Goal: Task Accomplishment & Management: Manage account settings

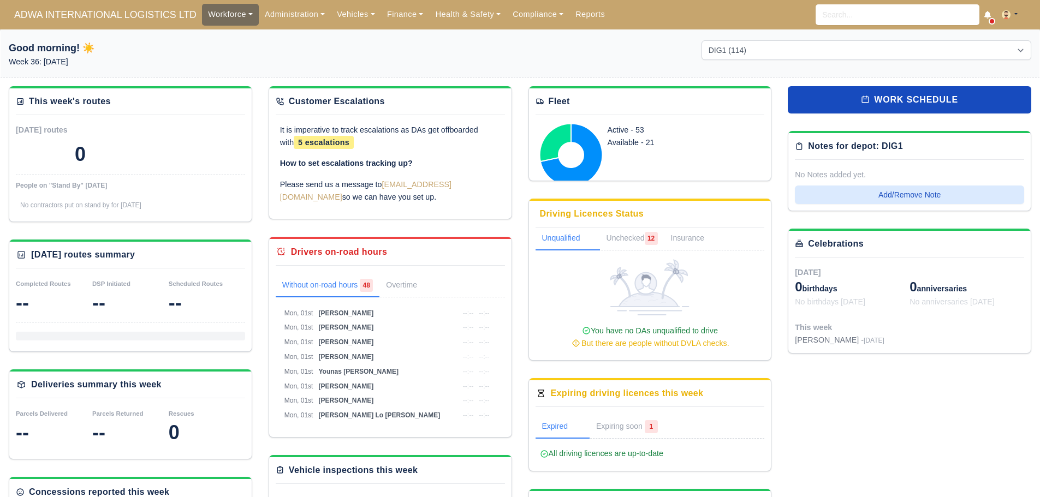
click at [202, 8] on link "Workforce" at bounding box center [230, 14] width 57 height 21
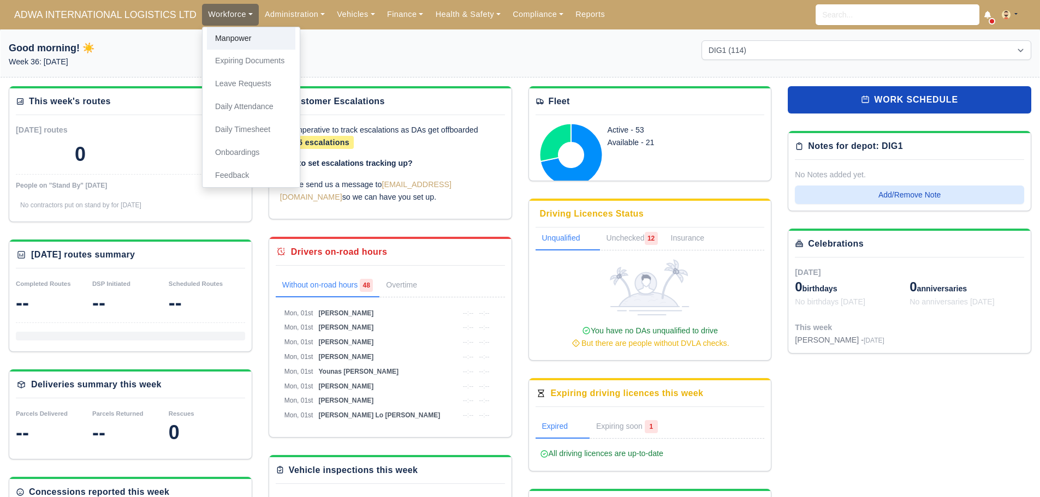
click at [207, 33] on link "Manpower" at bounding box center [251, 38] width 88 height 23
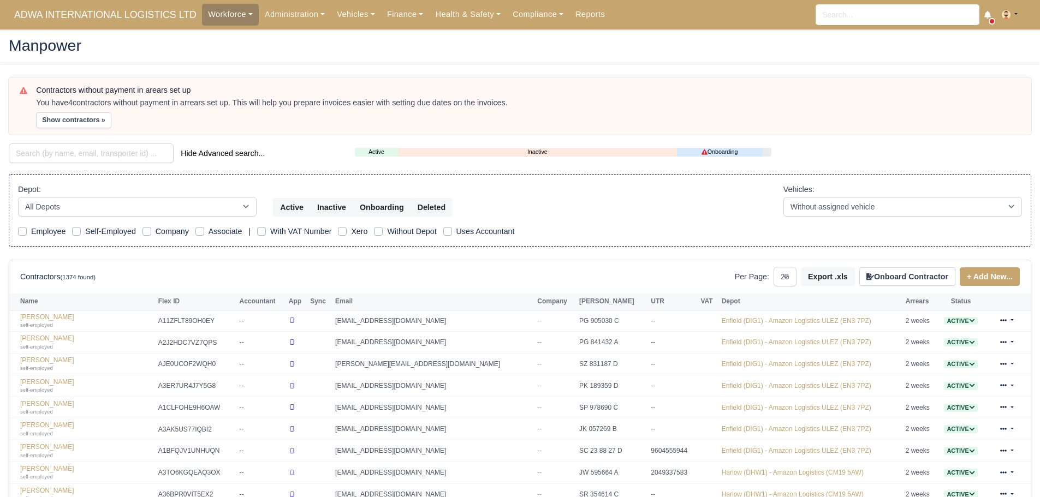
select select "25"
click at [57, 158] on input "search" at bounding box center [91, 154] width 165 height 20
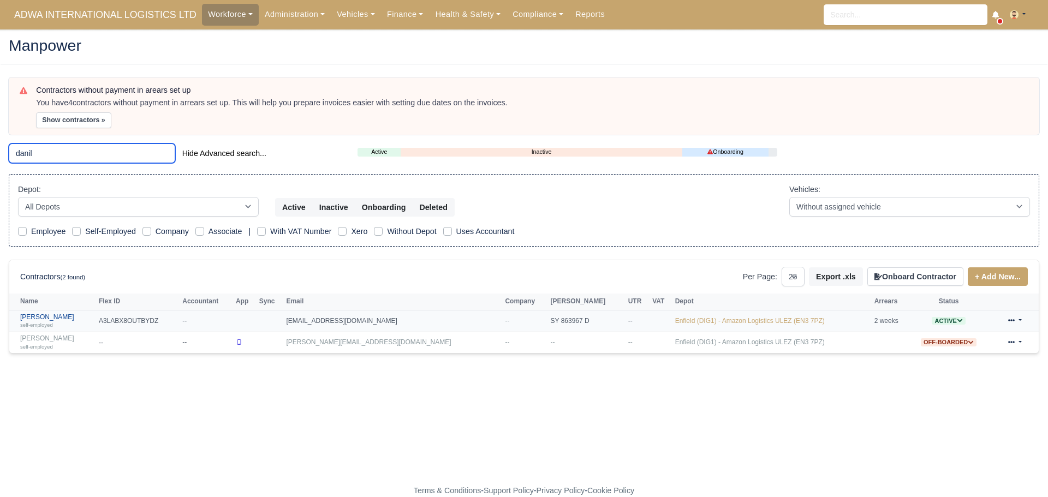
type input "danil"
click at [59, 319] on link "Danilo Martorana self-employed" at bounding box center [56, 321] width 73 height 16
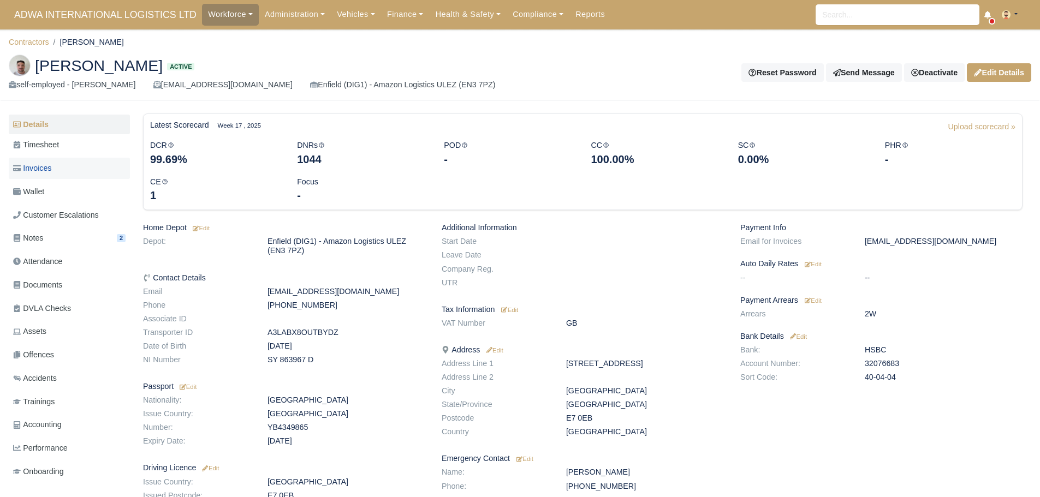
click at [66, 170] on link "Invoices" at bounding box center [69, 168] width 121 height 21
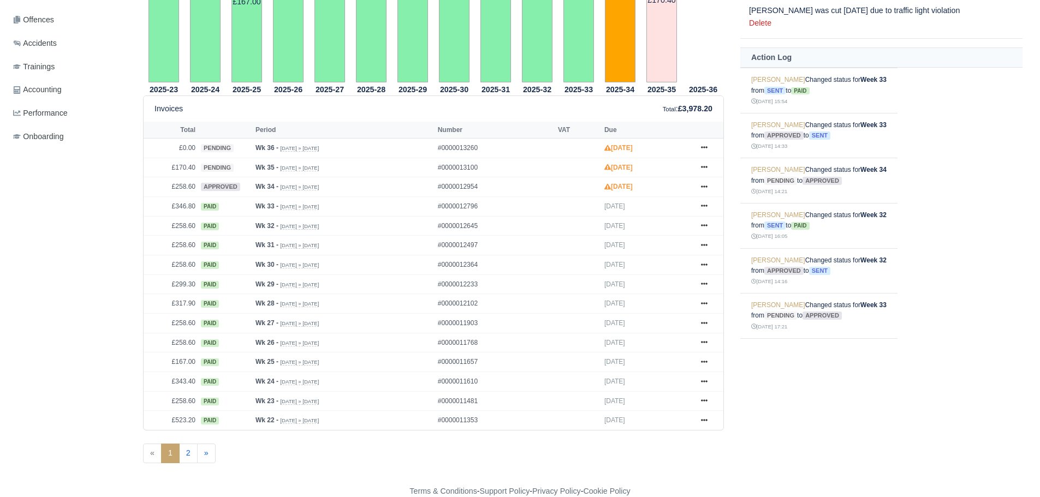
scroll to position [336, 0]
click at [707, 362] on icon at bounding box center [704, 361] width 7 height 2
click at [676, 382] on link "Show Invoice" at bounding box center [663, 381] width 97 height 23
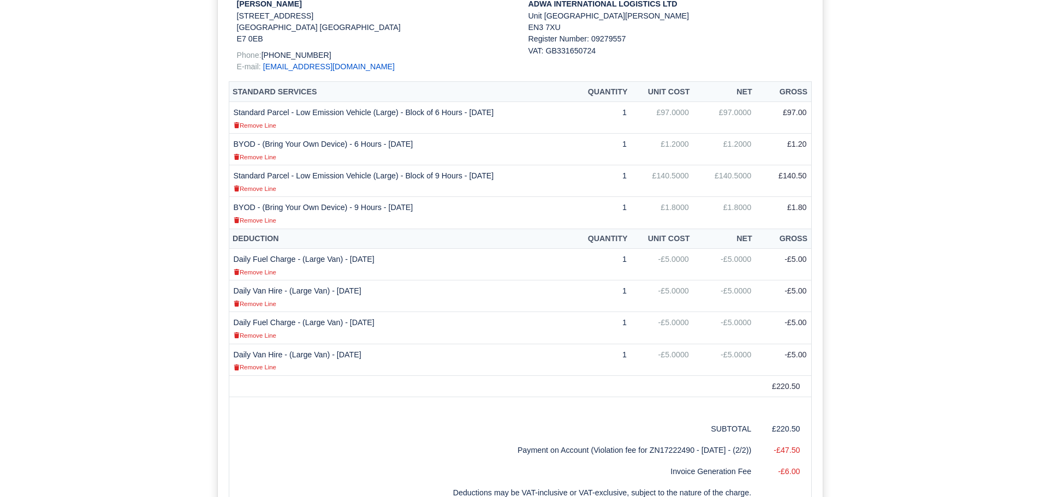
scroll to position [328, 0]
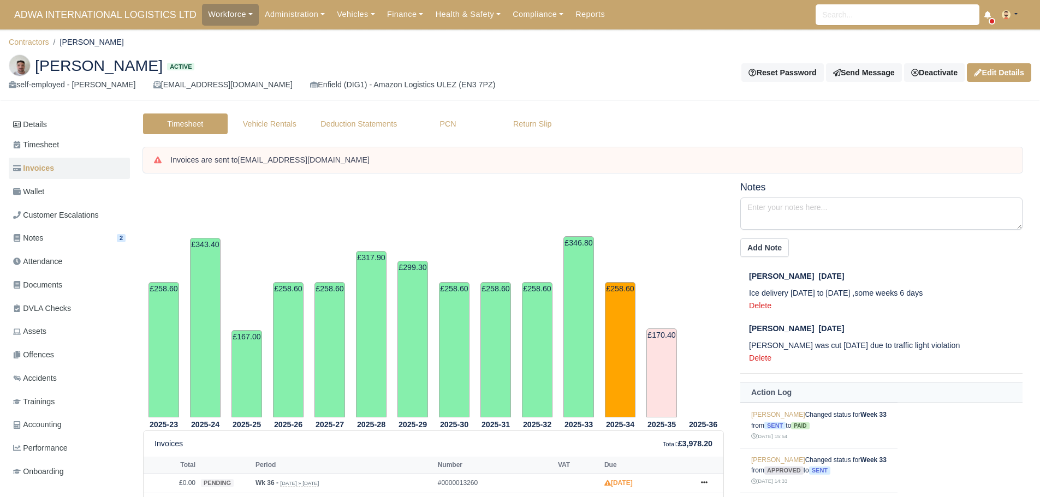
scroll to position [335, 0]
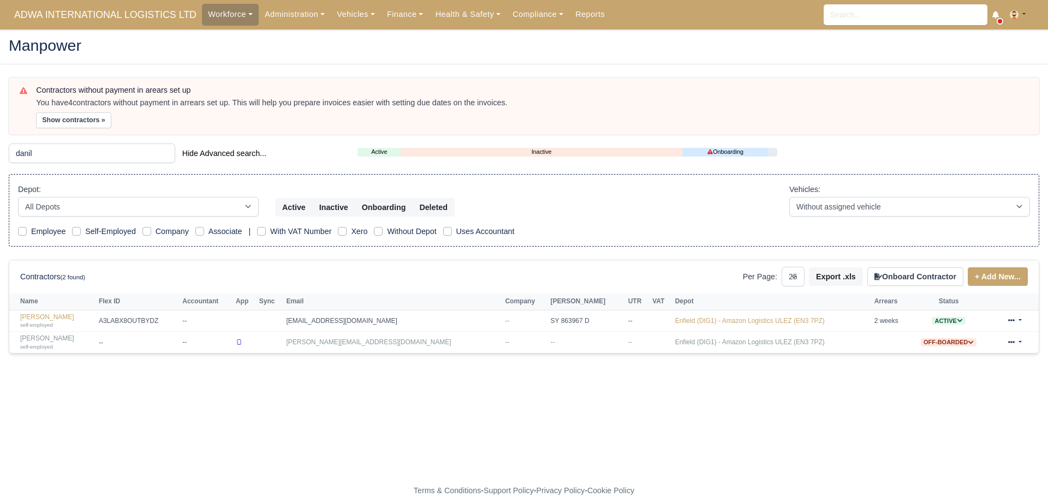
select select "25"
drag, startPoint x: 73, startPoint y: 150, endPoint x: 0, endPoint y: 148, distance: 73.2
click at [0, 148] on main "Manpower Contractors without payment in arears set up You have 4 contractors wi…" at bounding box center [524, 264] width 1048 height 442
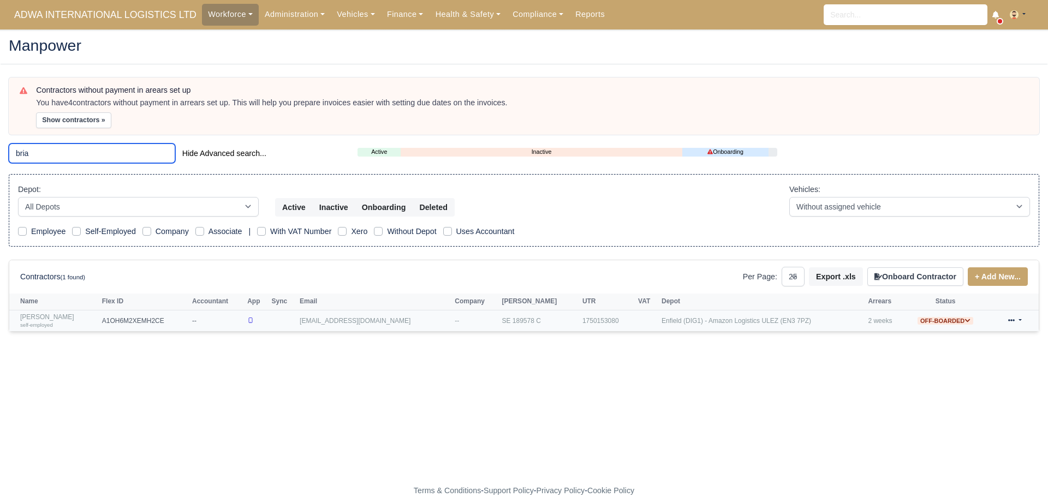
type input "bria"
click at [60, 315] on link "Brian Bajraktari self-employed" at bounding box center [58, 321] width 76 height 16
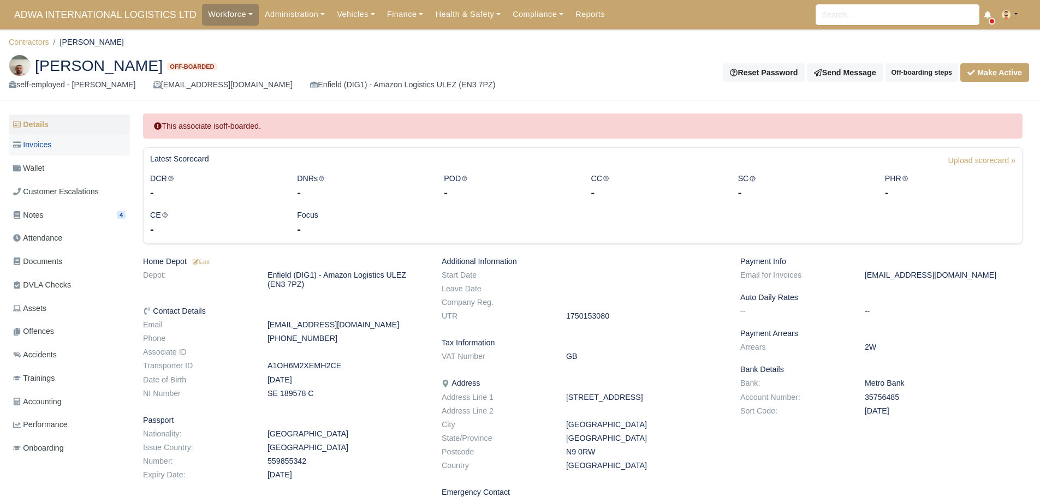
click at [51, 148] on span "Invoices" at bounding box center [32, 145] width 38 height 13
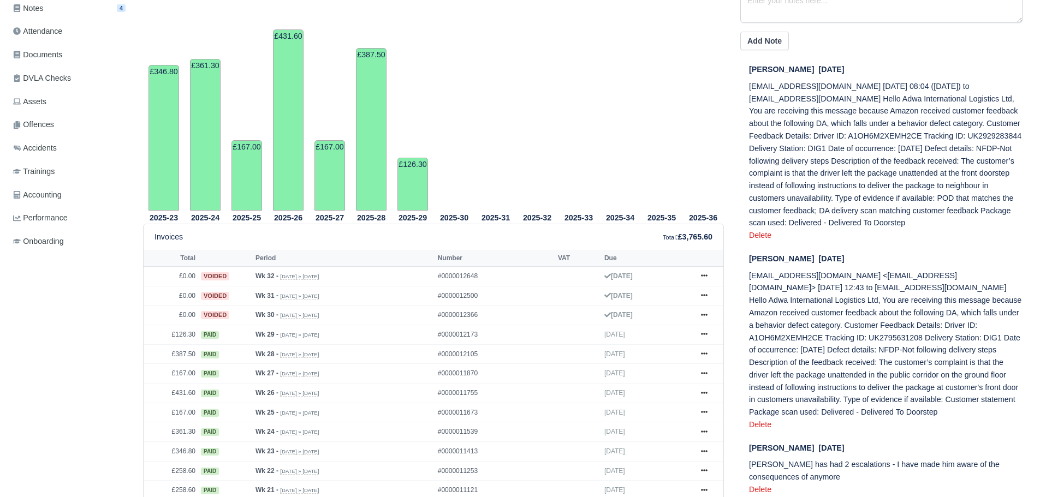
scroll to position [437, 0]
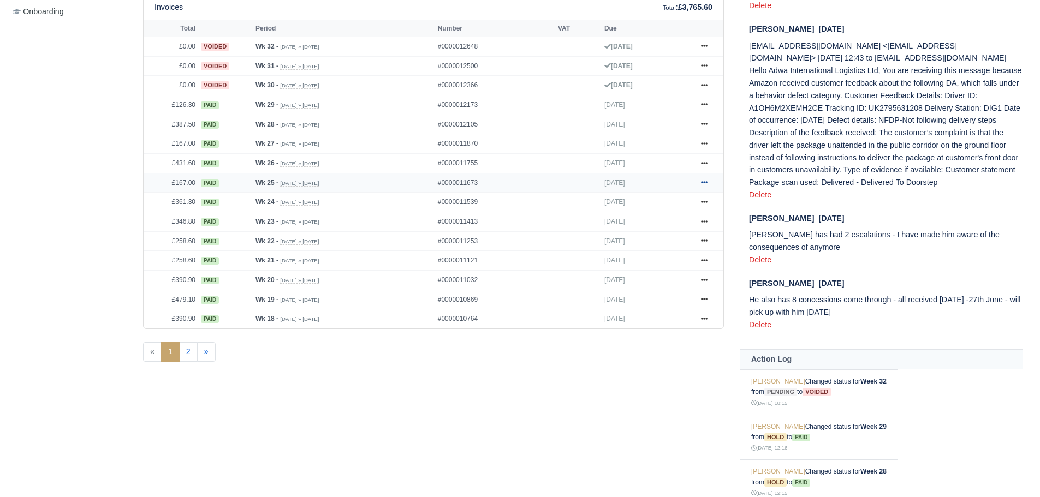
click at [705, 185] on icon at bounding box center [704, 182] width 7 height 7
click at [684, 205] on link "Show Invoice" at bounding box center [663, 203] width 97 height 23
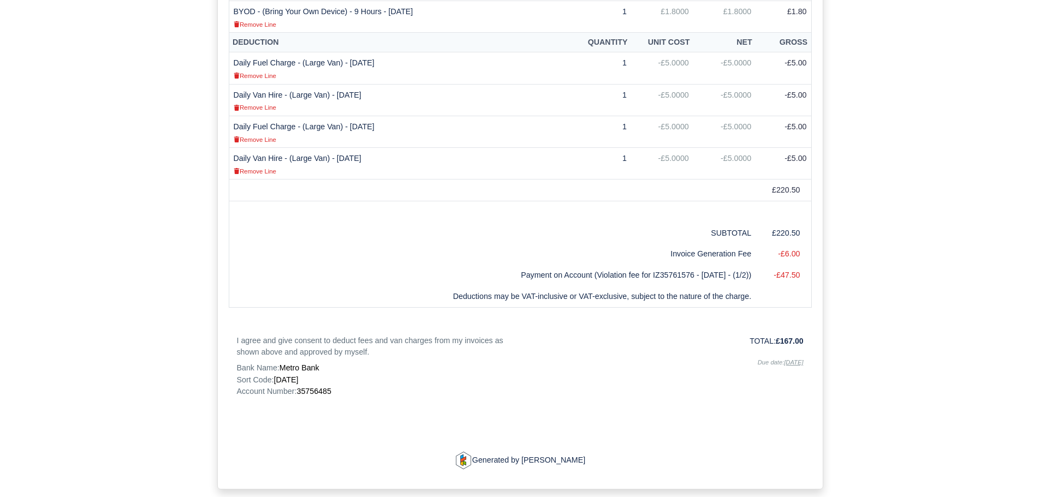
scroll to position [491, 0]
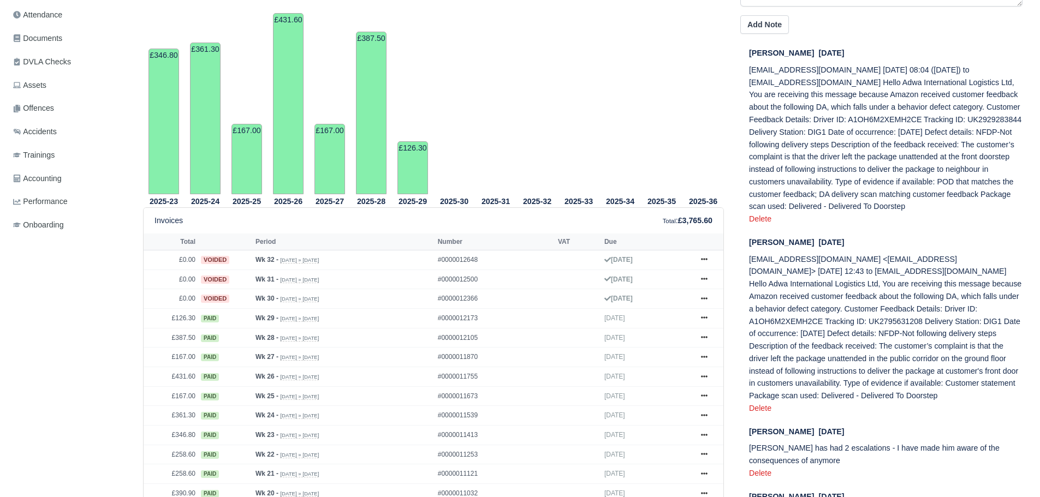
scroll to position [55, 0]
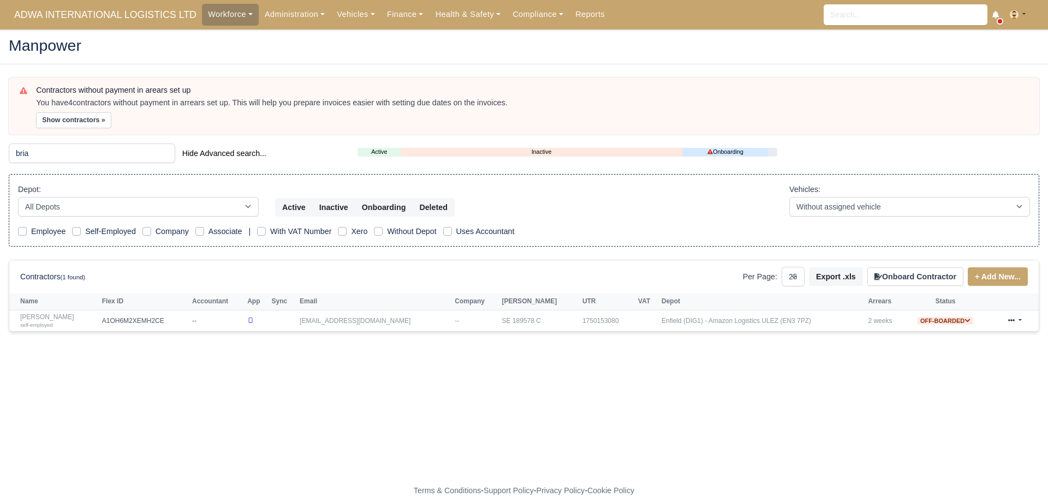
select select "25"
drag, startPoint x: 92, startPoint y: 151, endPoint x: 0, endPoint y: 155, distance: 91.8
click at [0, 155] on main "Manpower Contractors without payment in arears set up You have 4 contractors wi…" at bounding box center [524, 264] width 1048 height 442
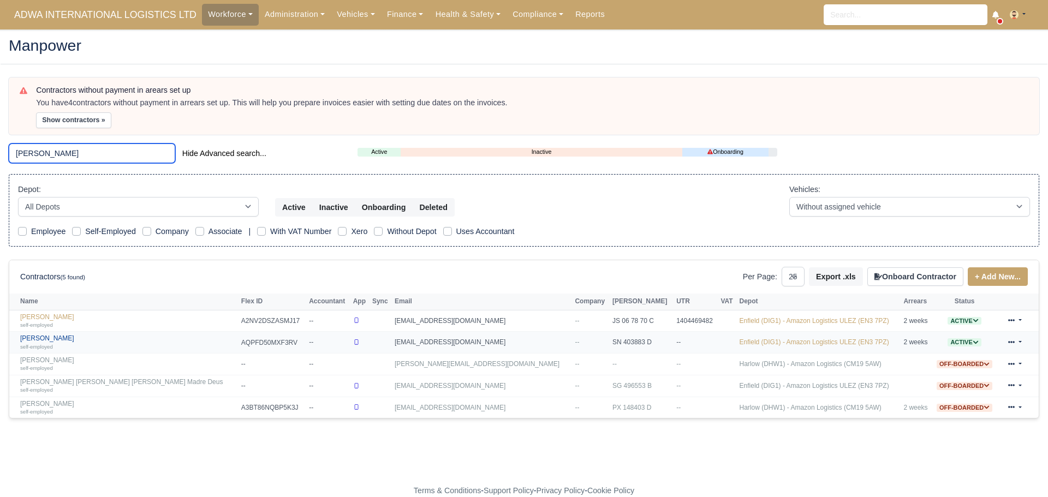
type input "fernand"
click at [56, 339] on link "Fernando Farias self-employed" at bounding box center [128, 343] width 216 height 16
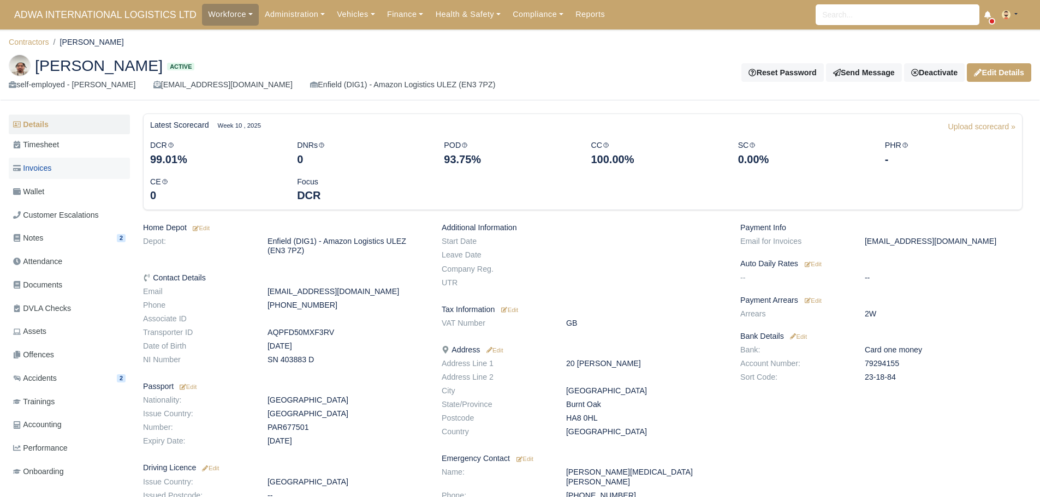
click at [57, 172] on link "Invoices" at bounding box center [69, 168] width 121 height 21
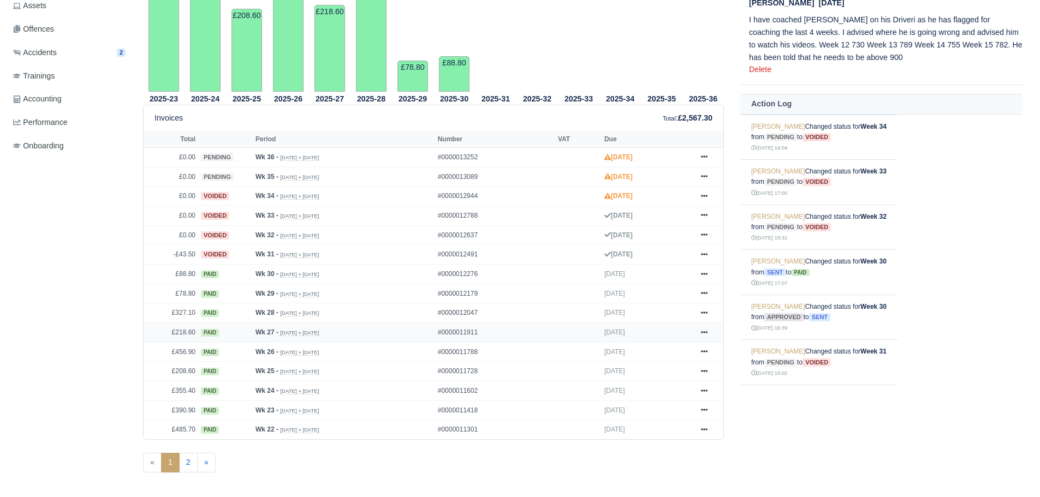
scroll to position [336, 0]
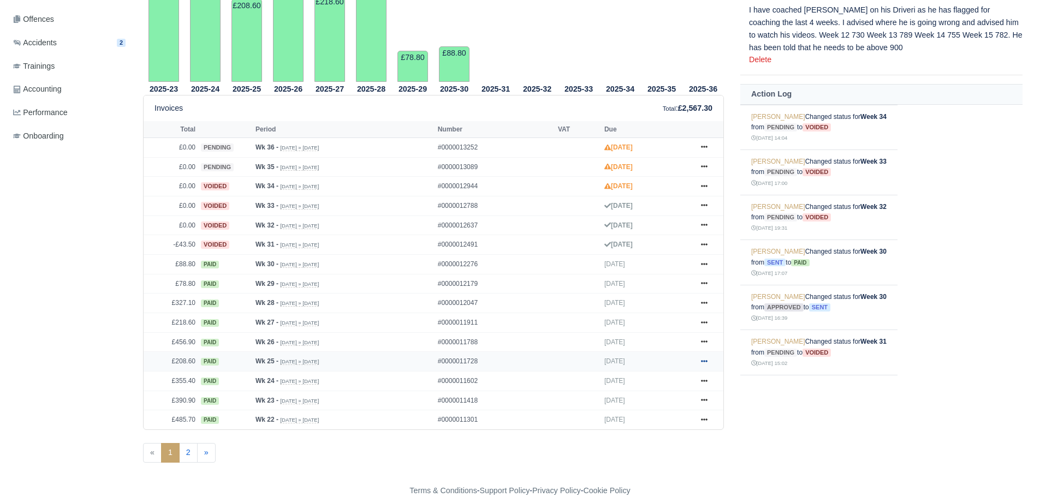
click at [704, 359] on icon at bounding box center [704, 361] width 7 height 7
click at [654, 382] on link "Show Invoice" at bounding box center [663, 381] width 97 height 23
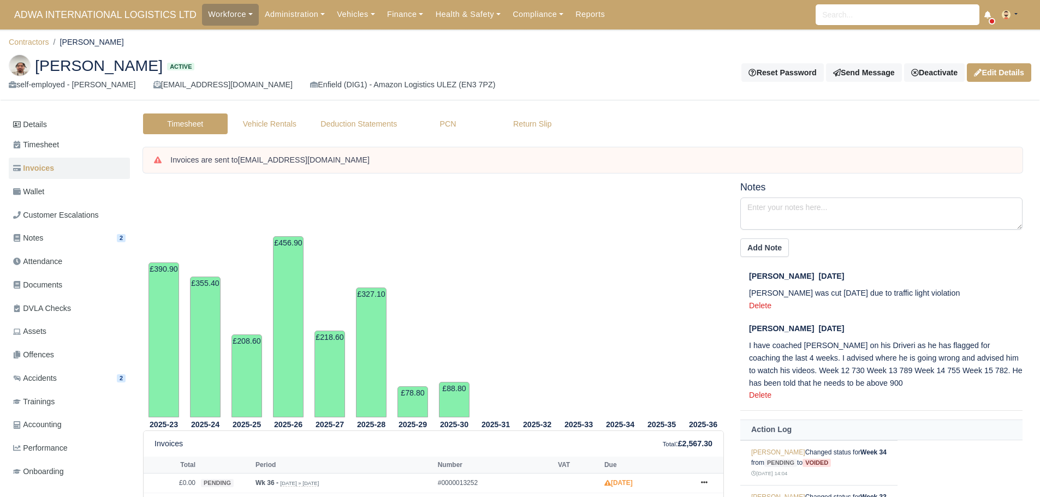
scroll to position [335, 0]
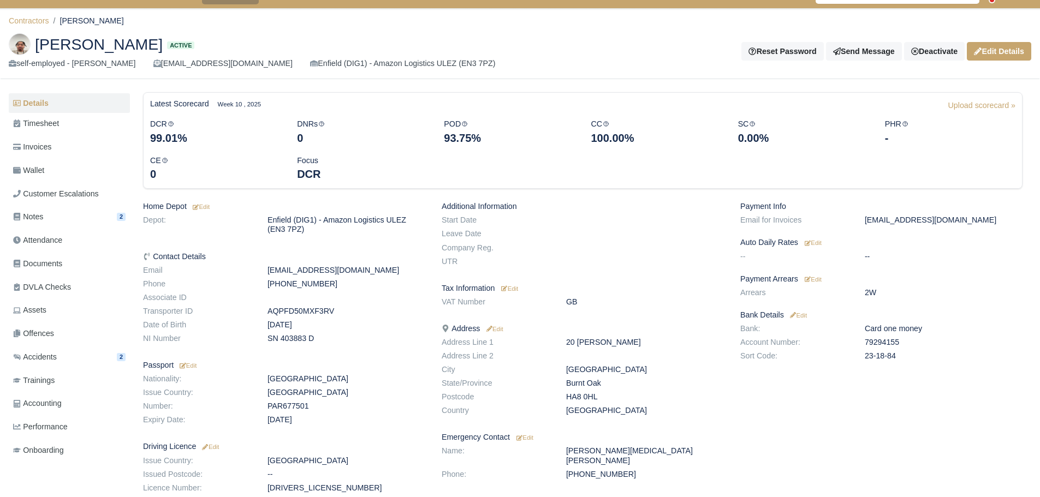
scroll to position [55, 0]
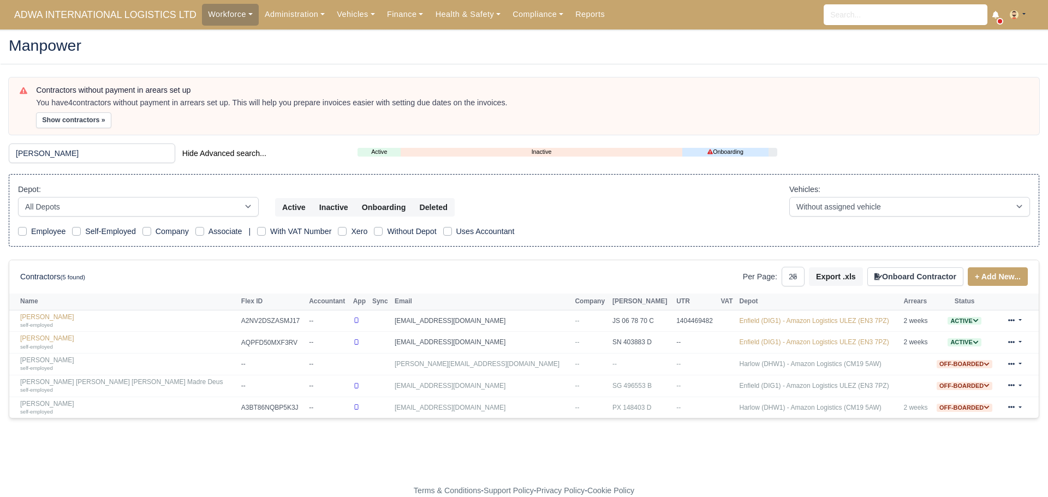
select select "25"
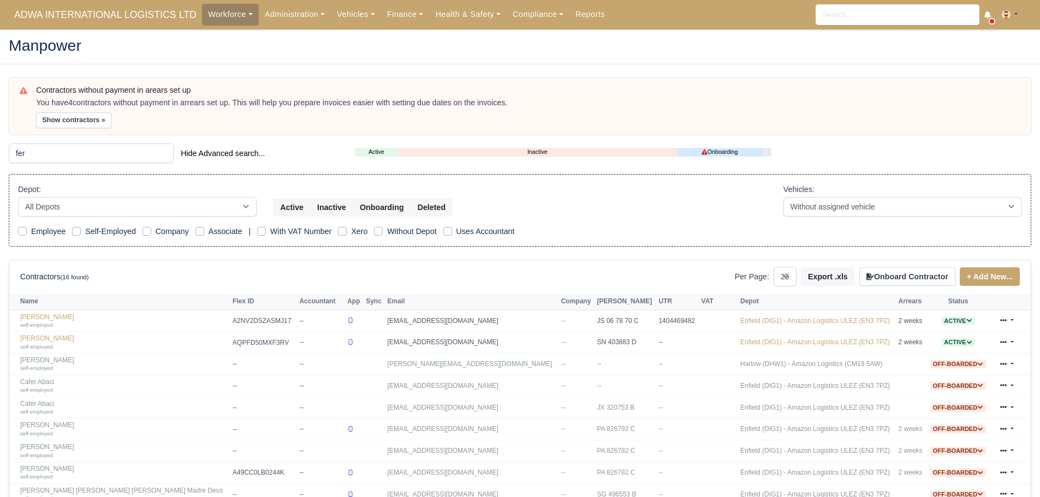
type input "bria"
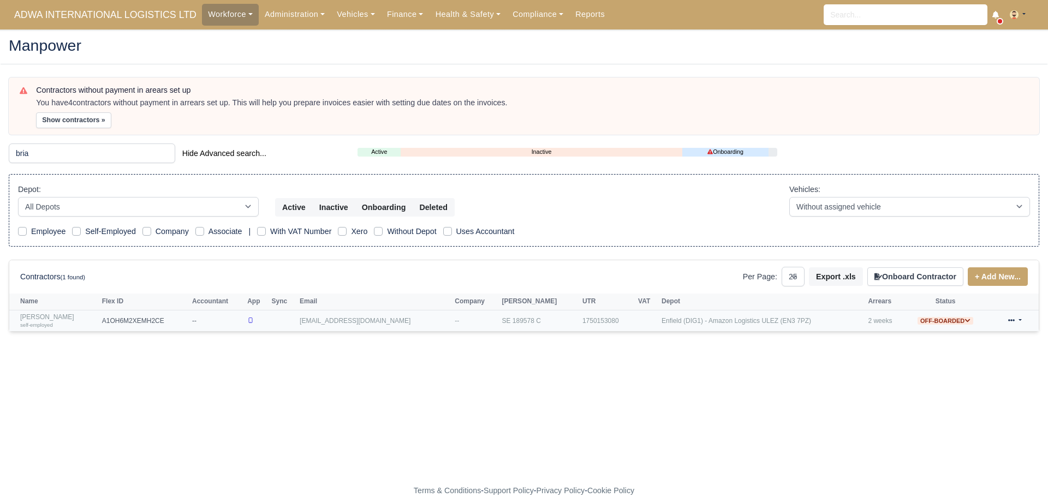
click at [35, 318] on link "Brian Bajraktari self-employed" at bounding box center [58, 321] width 76 height 16
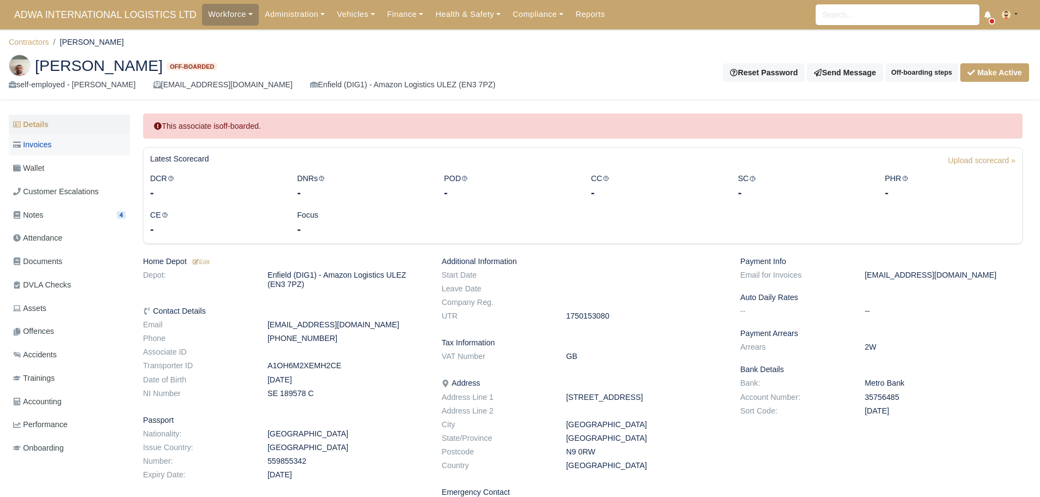
click at [67, 149] on link "Invoices" at bounding box center [69, 144] width 121 height 21
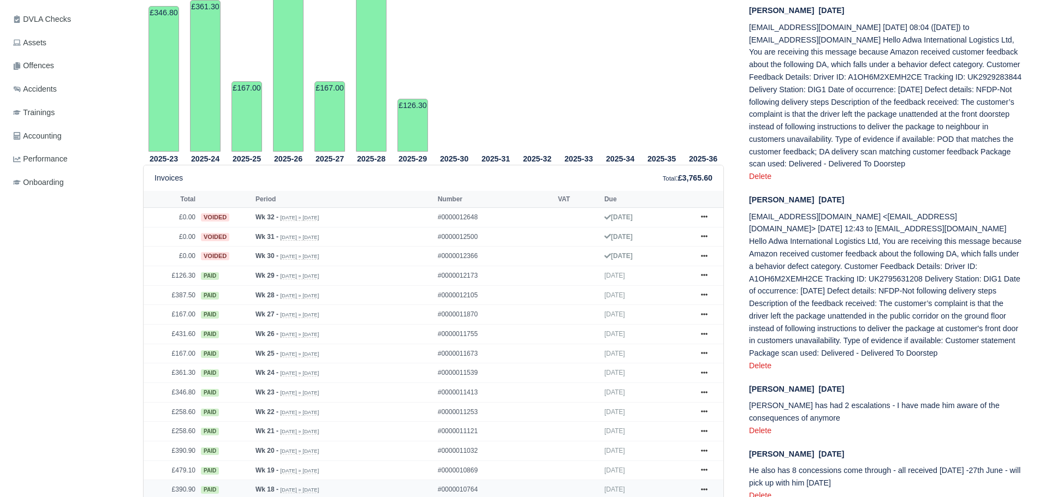
scroll to position [437, 0]
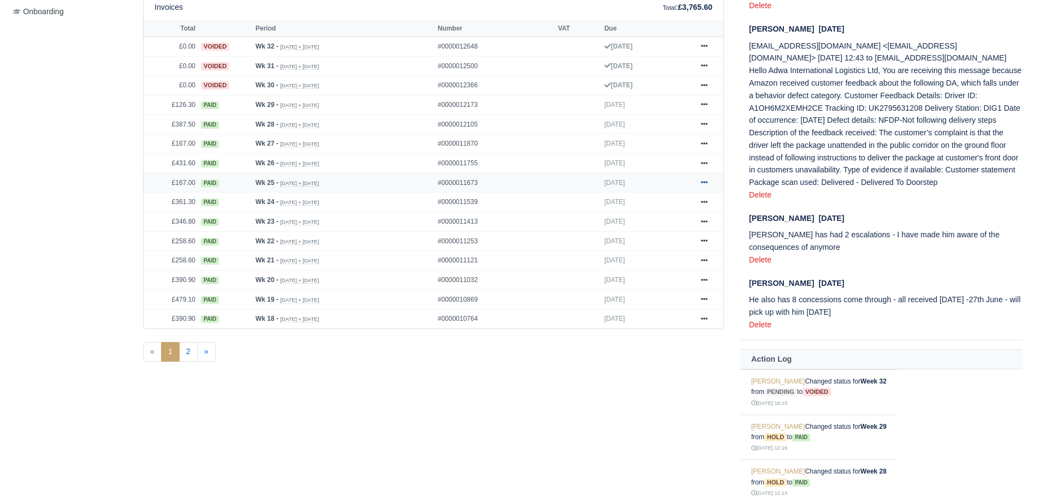
click at [707, 181] on icon at bounding box center [704, 182] width 7 height 7
click at [667, 200] on link "Show Invoice" at bounding box center [663, 203] width 97 height 23
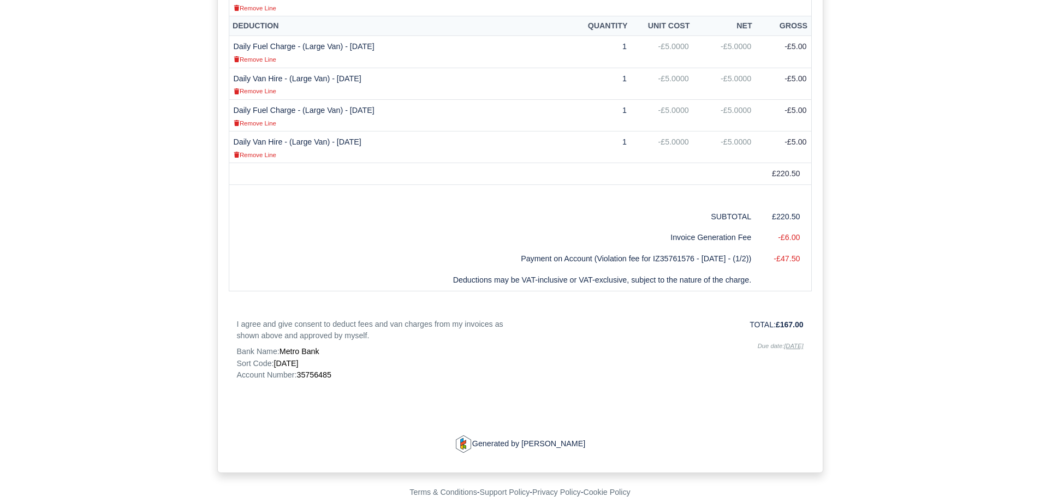
scroll to position [503, 0]
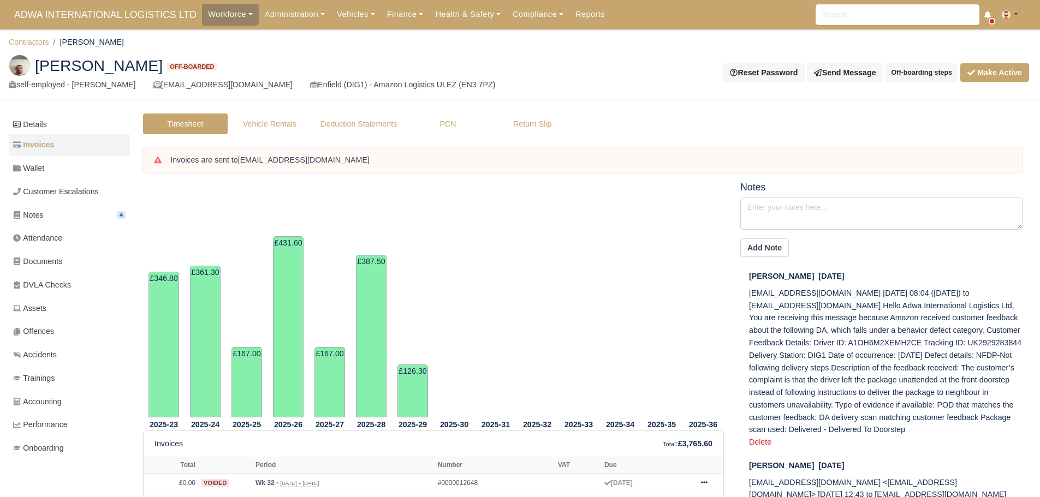
scroll to position [437, 0]
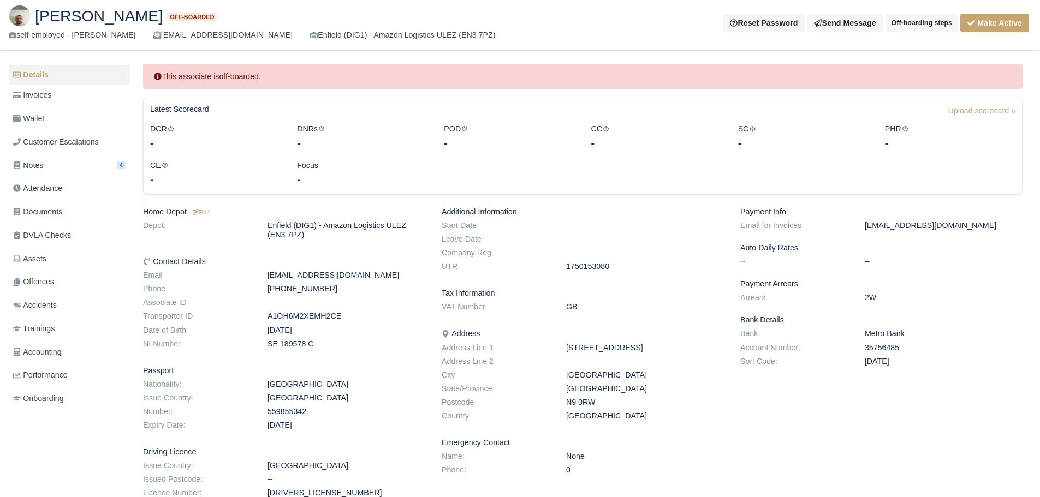
scroll to position [55, 0]
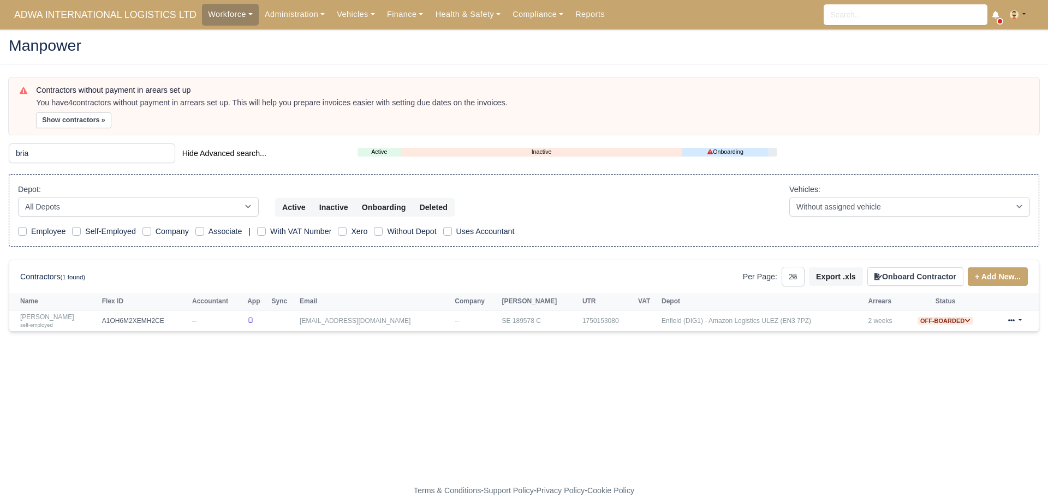
select select "25"
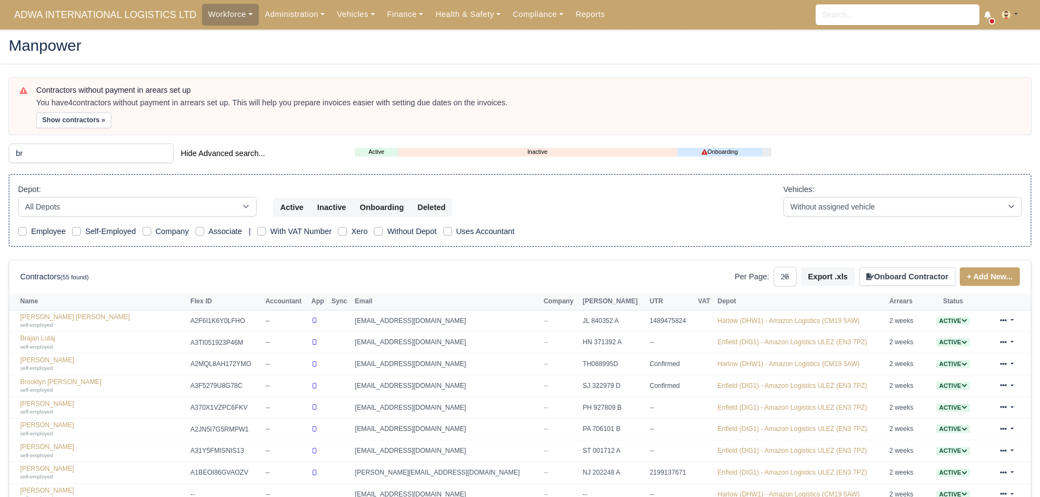
type input "danil"
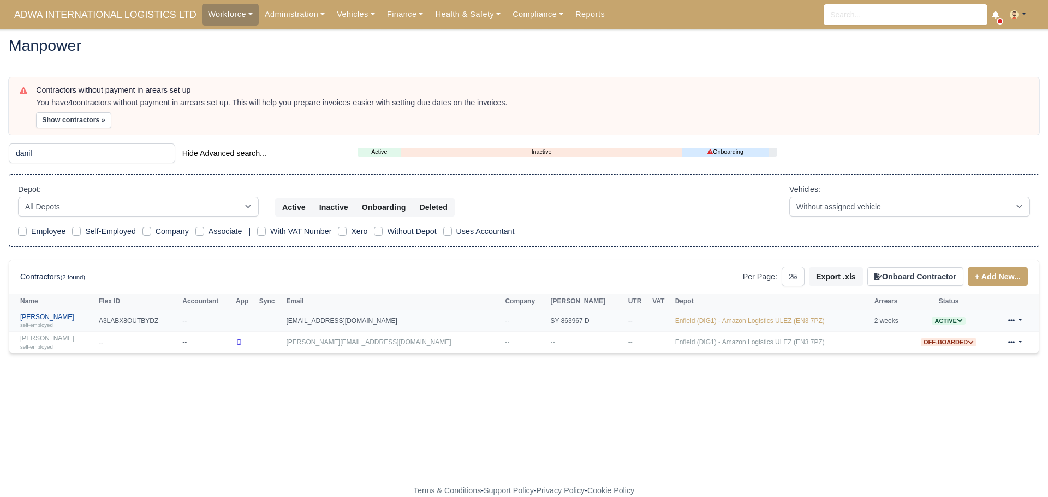
click at [52, 317] on link "Danilo Martorana self-employed" at bounding box center [56, 321] width 73 height 16
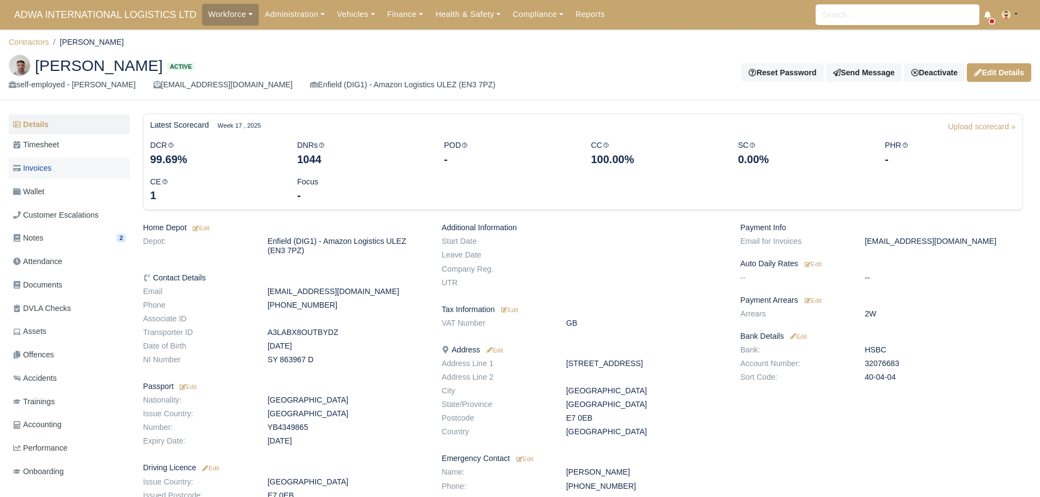
click at [77, 175] on link "Invoices" at bounding box center [69, 168] width 121 height 21
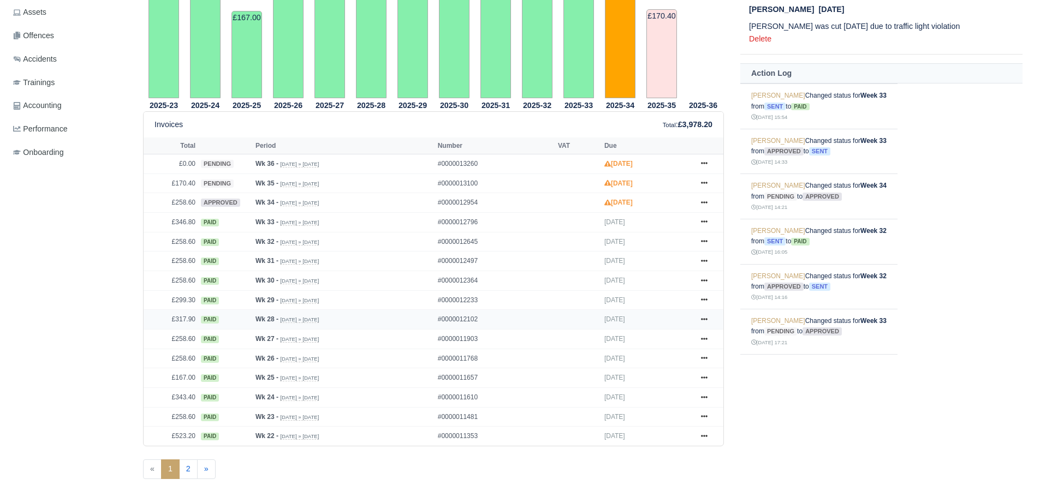
scroll to position [328, 0]
